Goal: Task Accomplishment & Management: Use online tool/utility

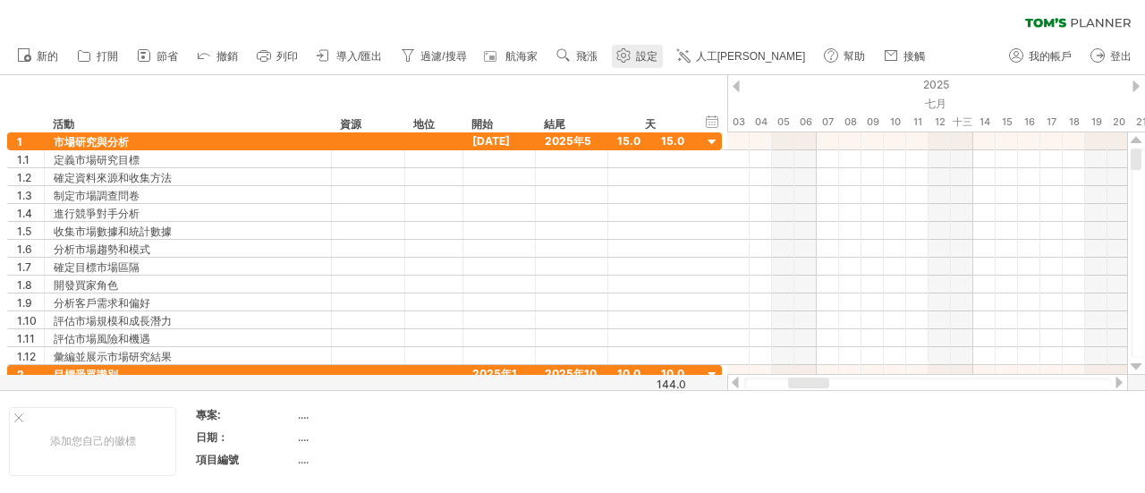
click at [640, 53] on font "設定" at bounding box center [646, 56] width 21 height 13
select select "*"
select select "**"
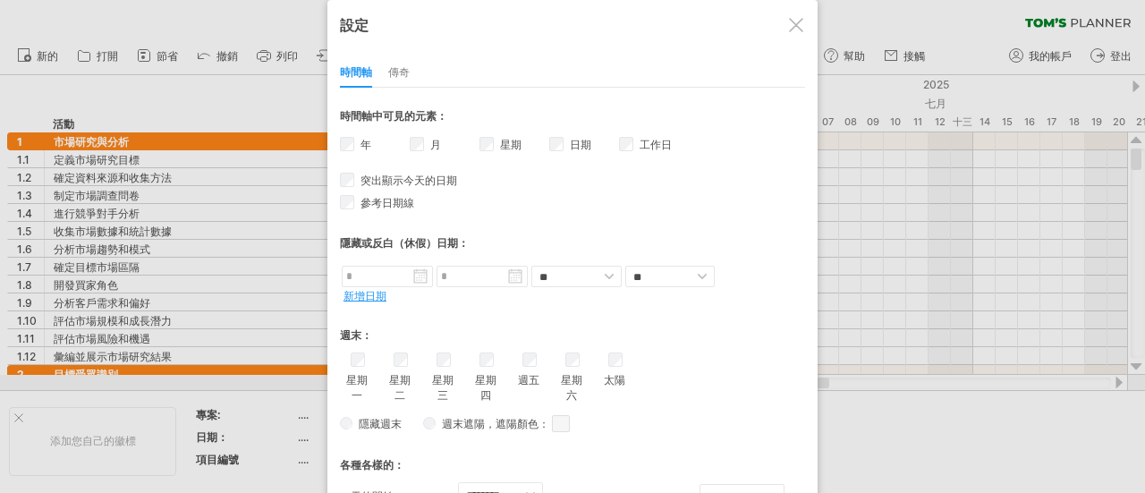
click at [799, 18] on div at bounding box center [796, 25] width 14 height 14
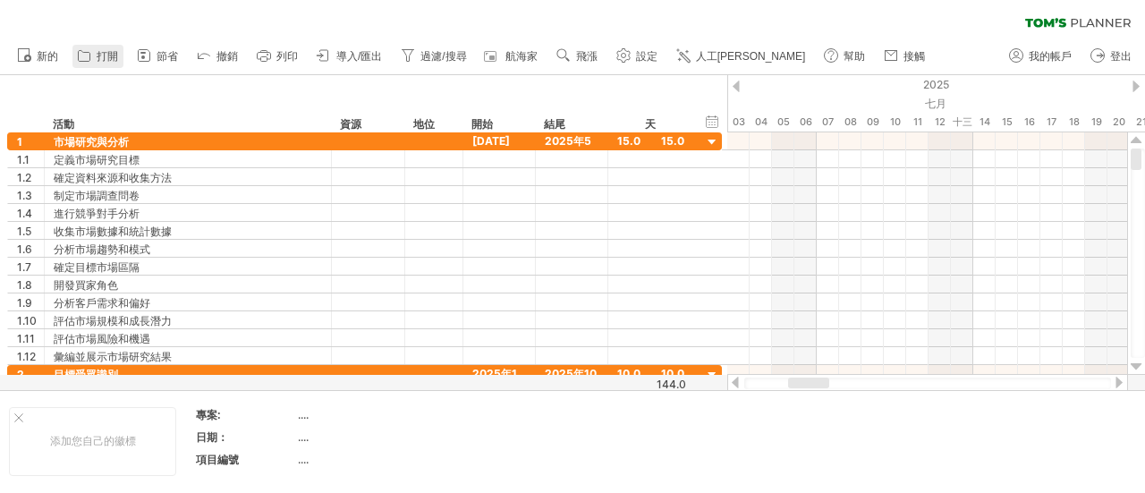
click at [111, 55] on font "打開" at bounding box center [107, 56] width 21 height 13
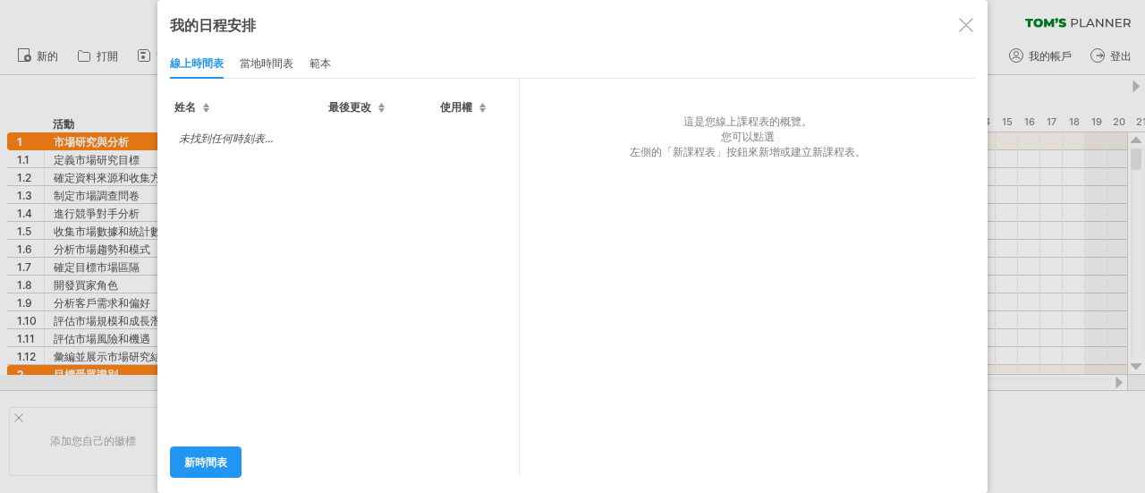
click at [964, 29] on div at bounding box center [966, 25] width 14 height 14
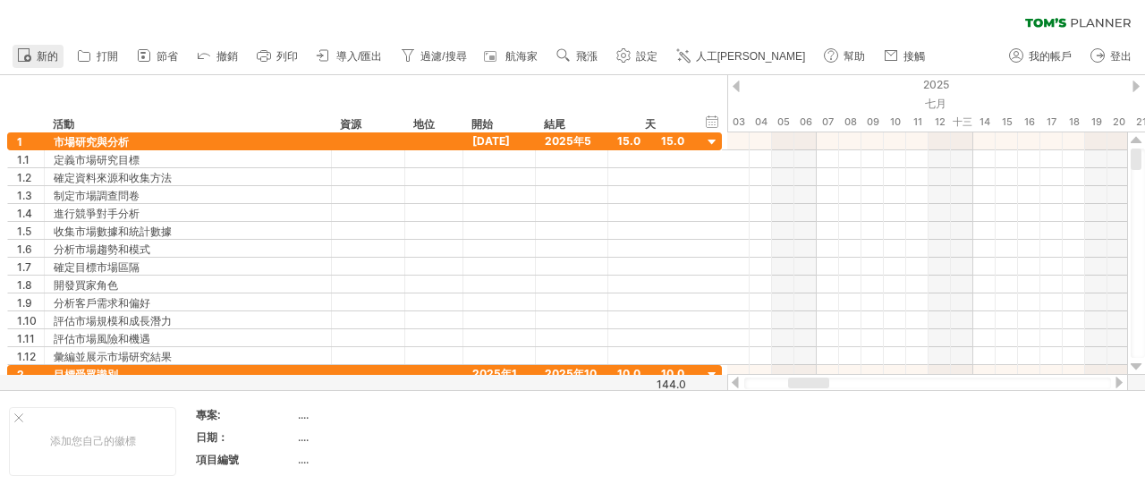
click at [54, 57] on font "新的" at bounding box center [47, 56] width 21 height 13
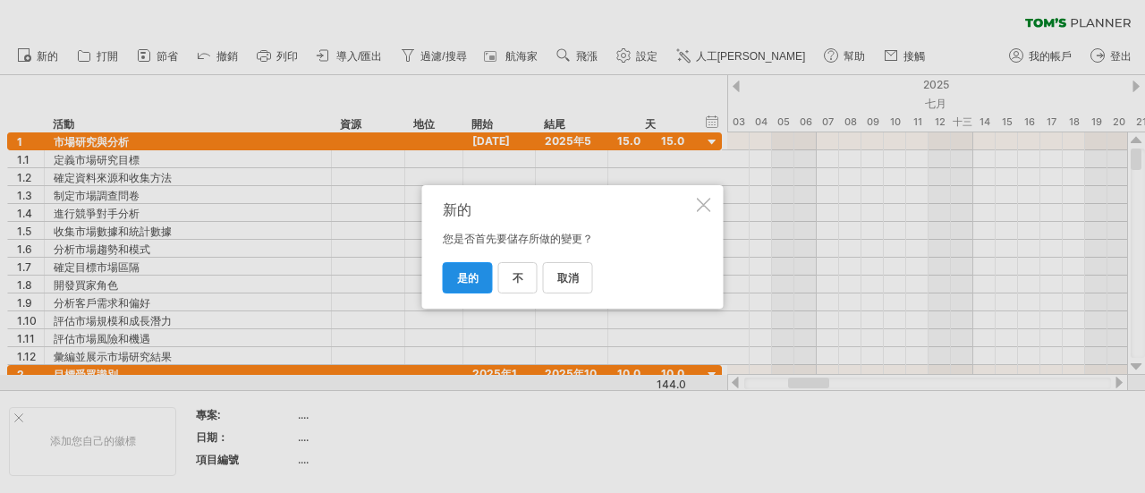
click at [467, 278] on font "是的" at bounding box center [467, 277] width 21 height 13
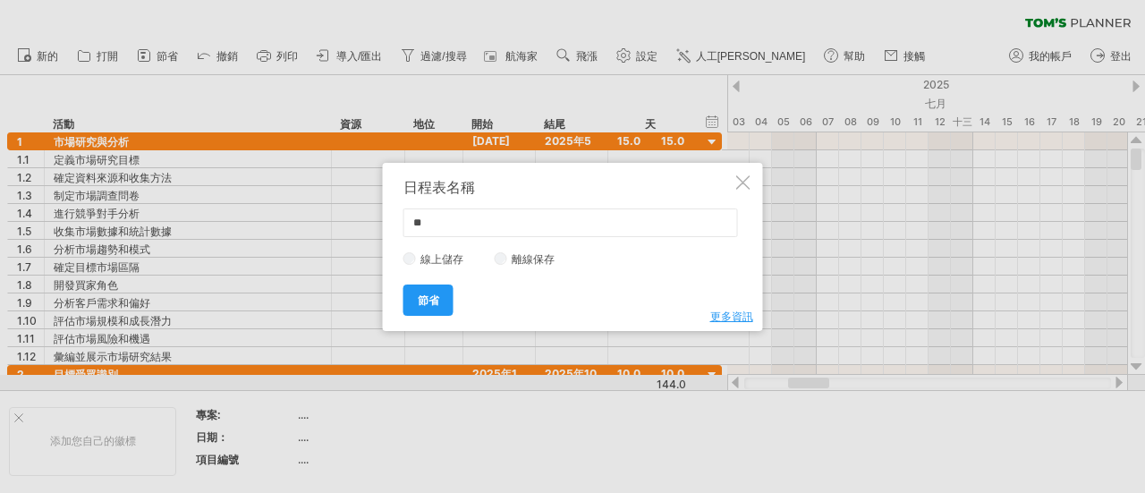
type input "*"
type input "*********"
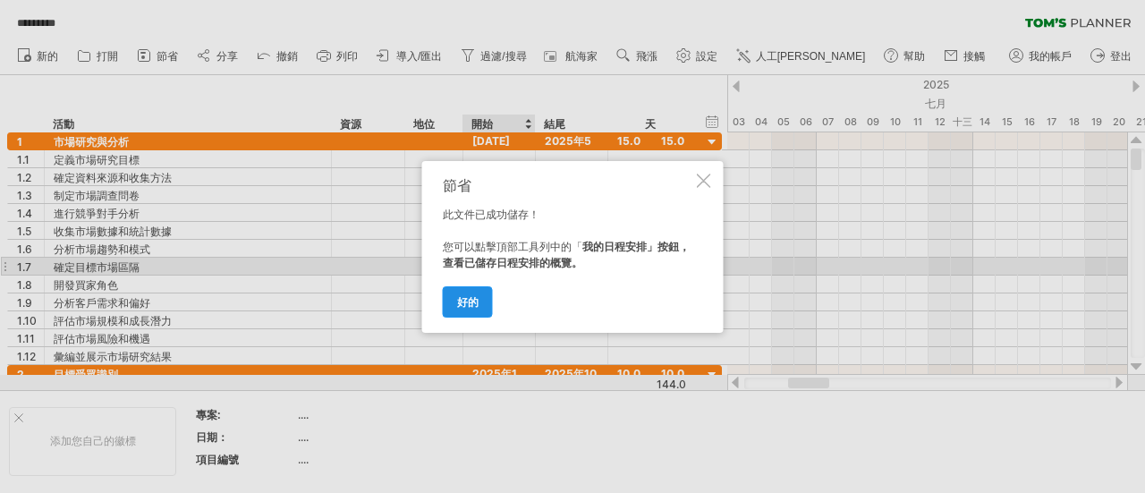
click at [465, 290] on link "好的" at bounding box center [468, 301] width 50 height 31
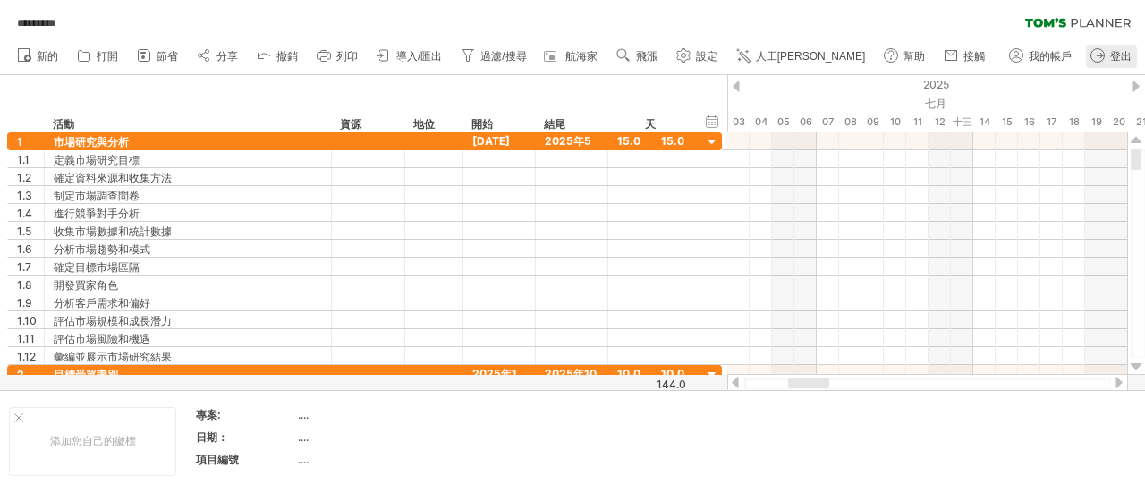
click at [1131, 51] on link "登出" at bounding box center [1111, 56] width 51 height 23
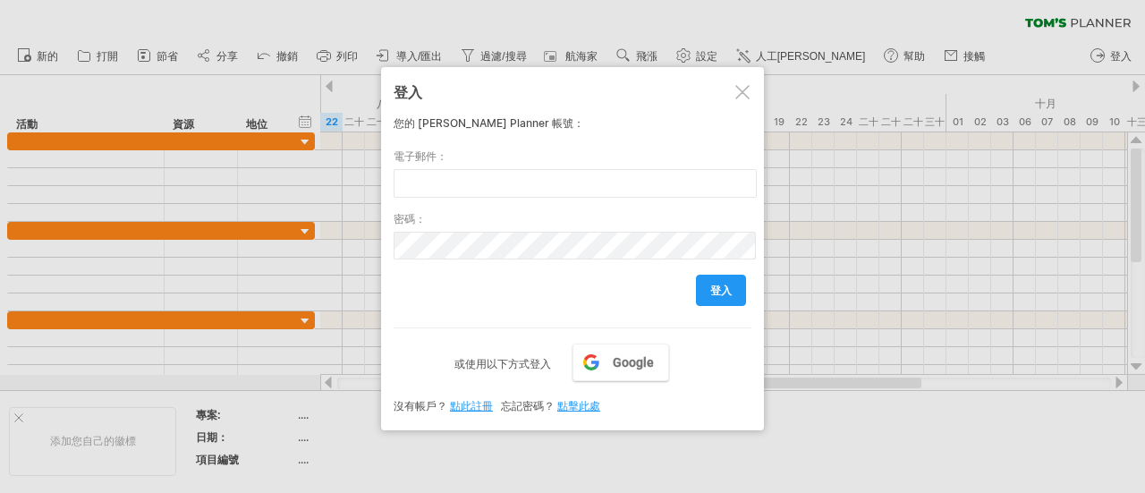
click at [740, 94] on div at bounding box center [742, 92] width 14 height 14
